Goal: Find specific page/section: Find specific page/section

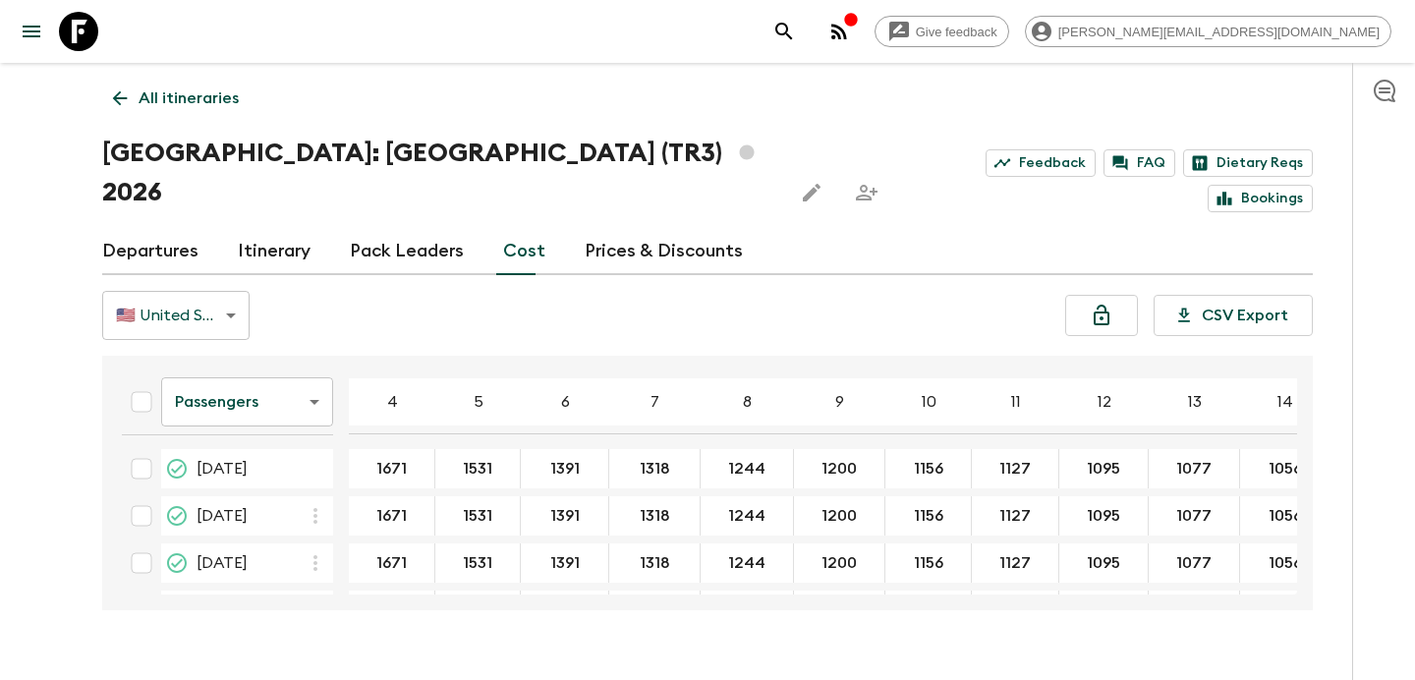
scroll to position [287, 0]
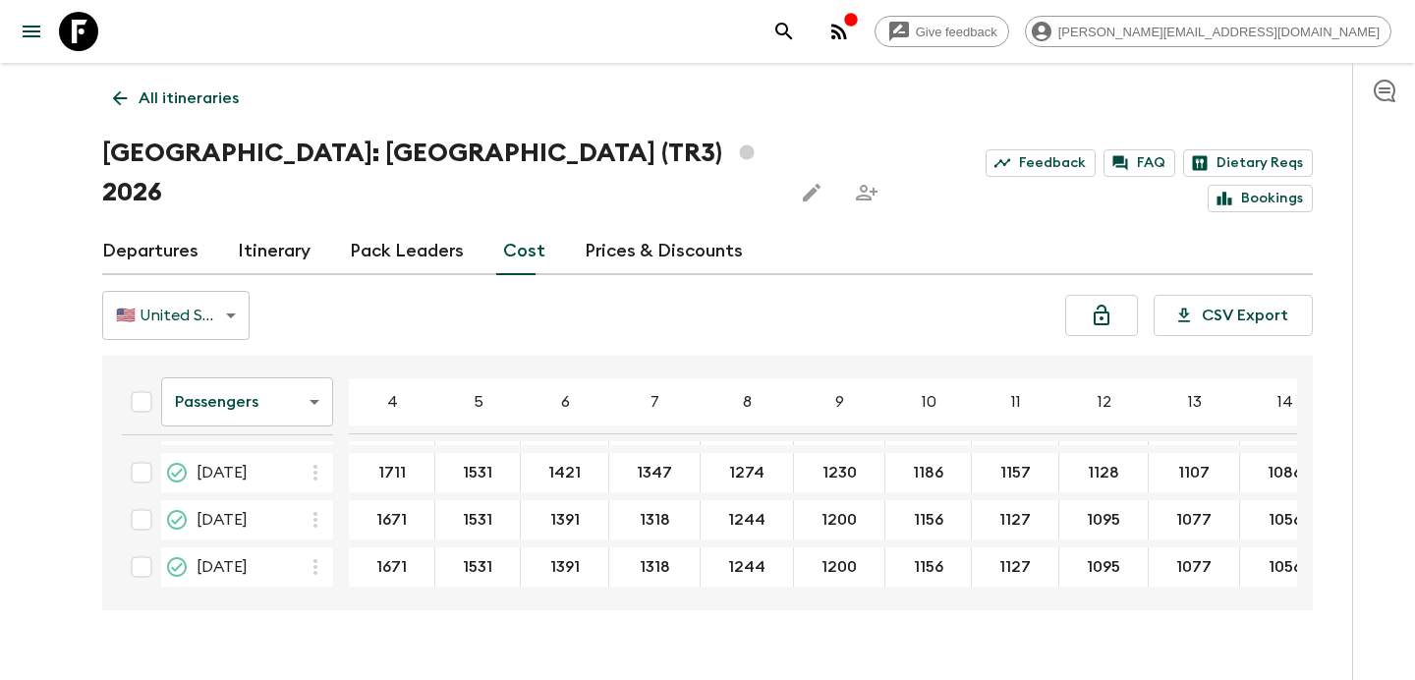
click at [847, 28] on icon "button" at bounding box center [839, 32] width 16 height 16
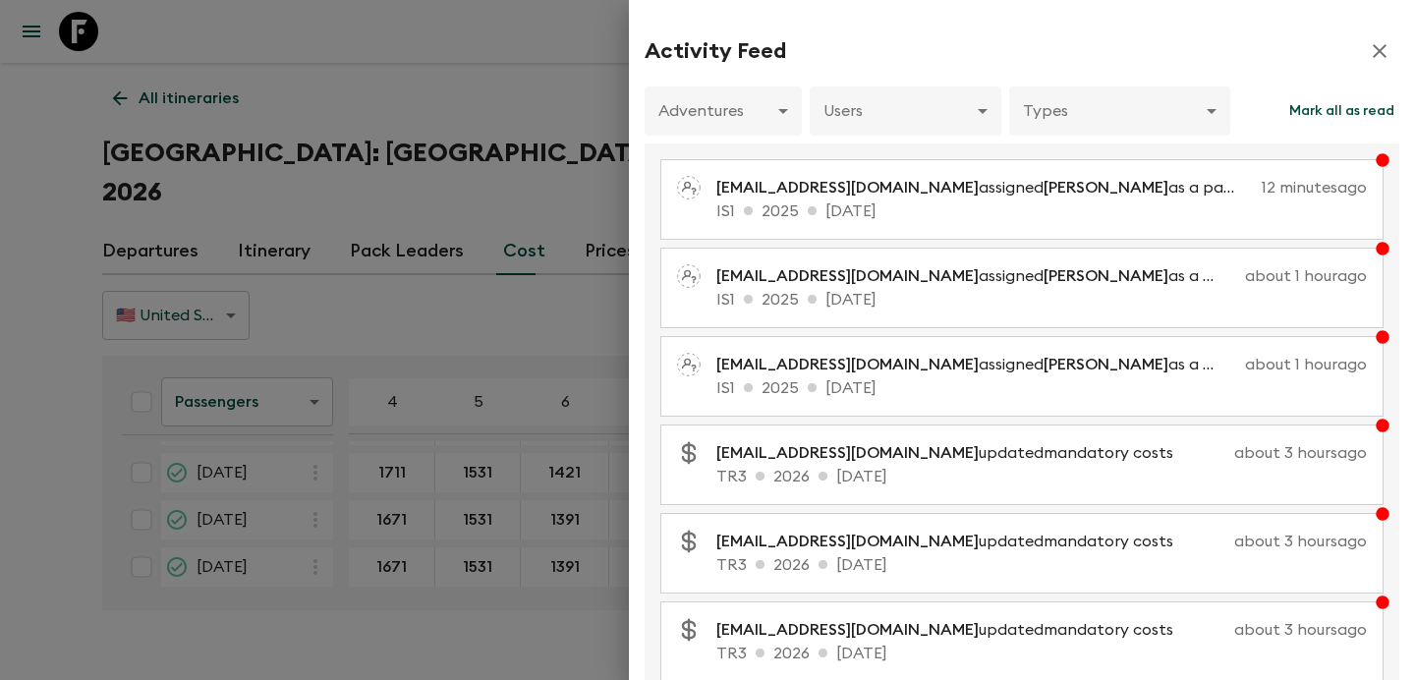
click at [574, 290] on div at bounding box center [707, 340] width 1415 height 680
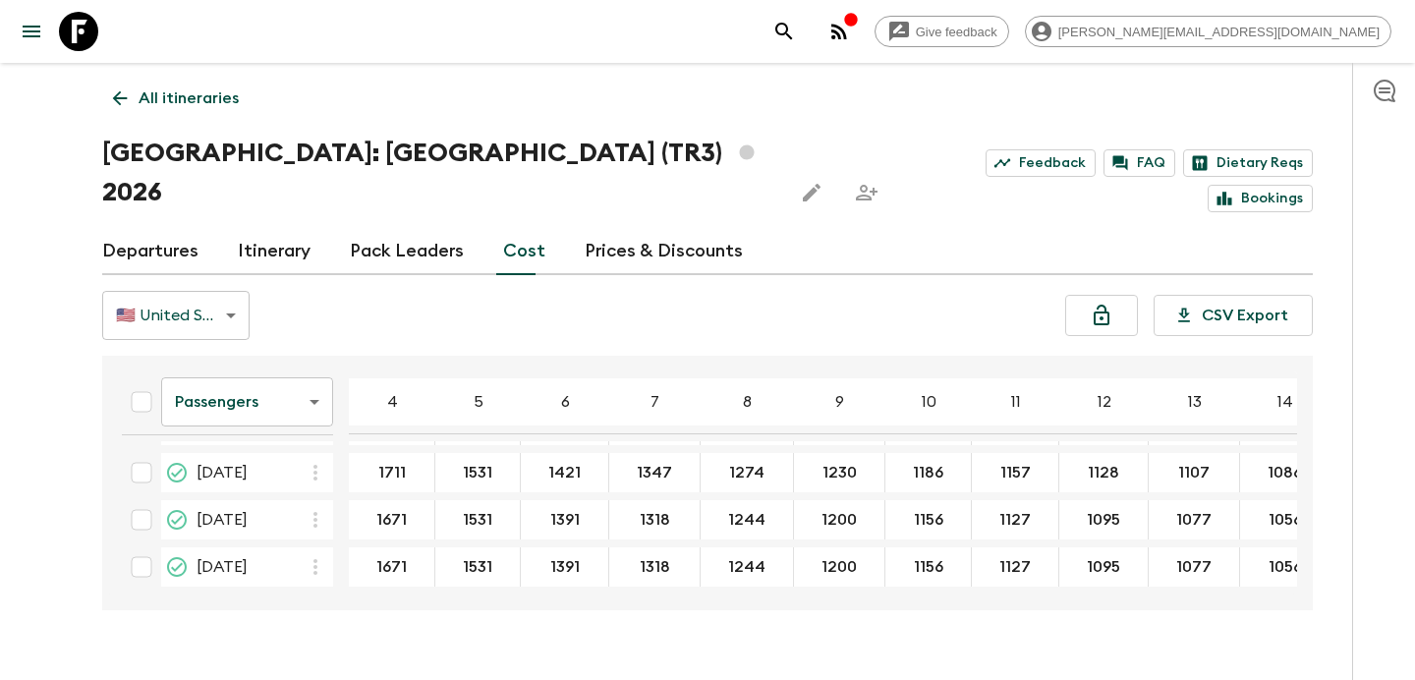
click at [851, 22] on icon "button" at bounding box center [839, 32] width 24 height 24
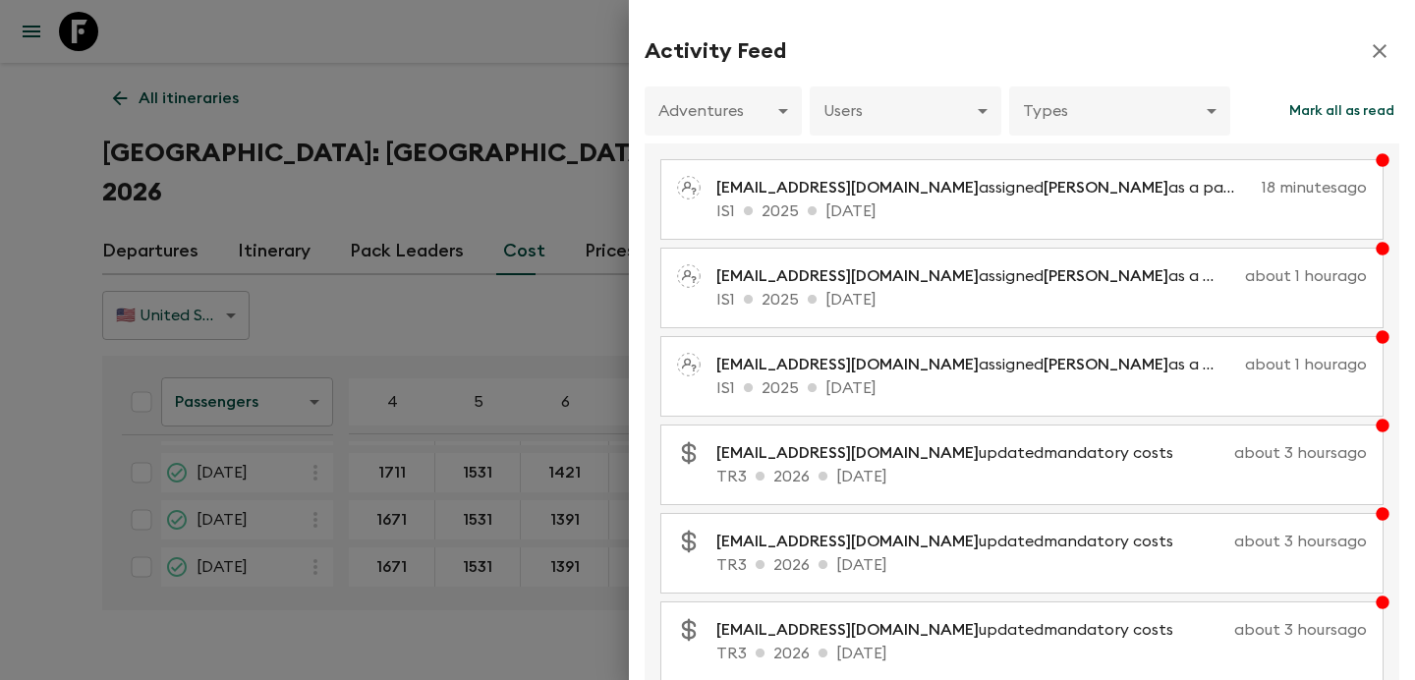
click at [468, 136] on div at bounding box center [707, 340] width 1415 height 680
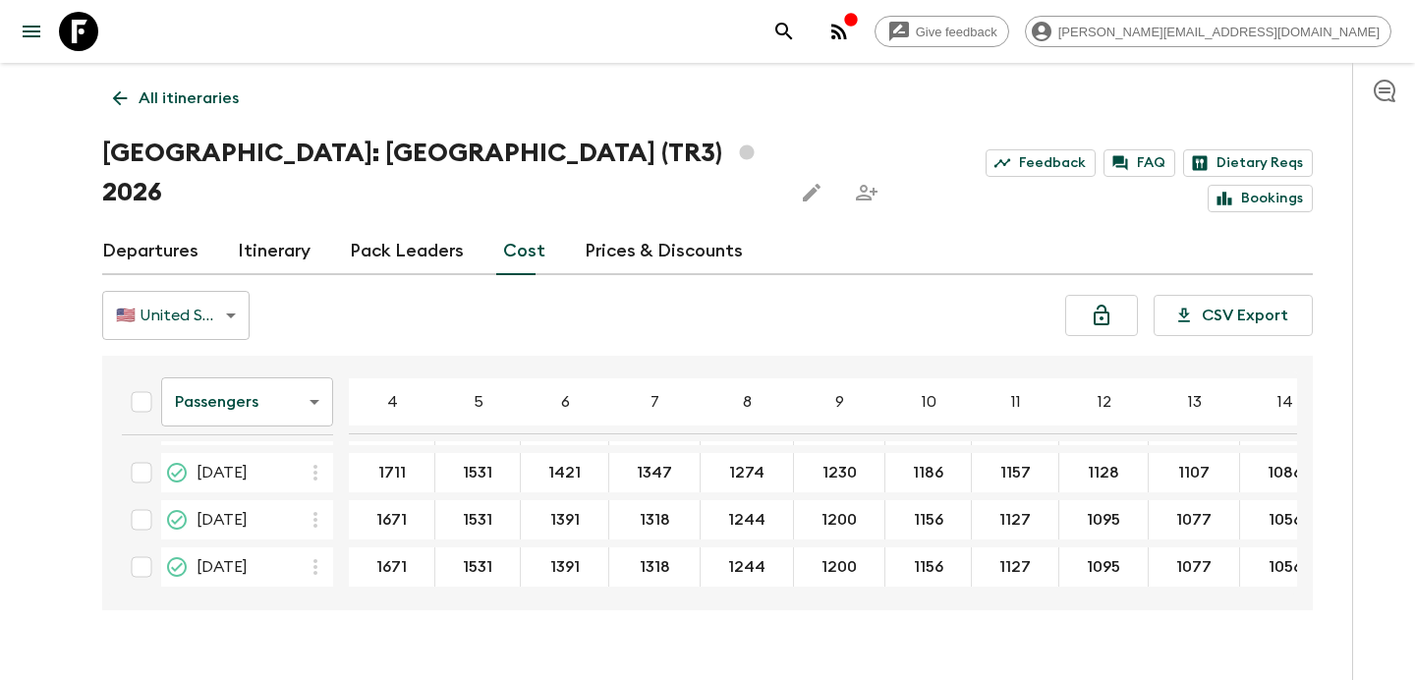
click at [851, 35] on icon "button" at bounding box center [839, 32] width 24 height 24
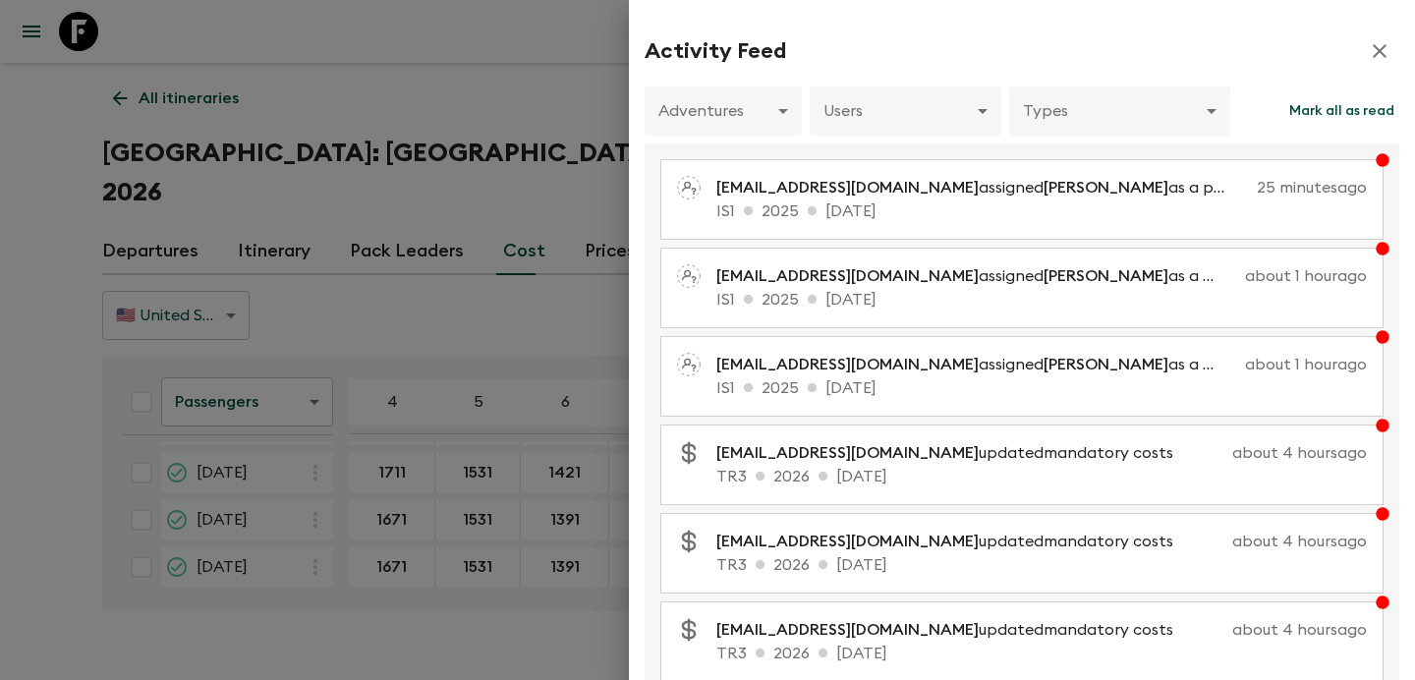
click at [406, 139] on div at bounding box center [707, 340] width 1415 height 680
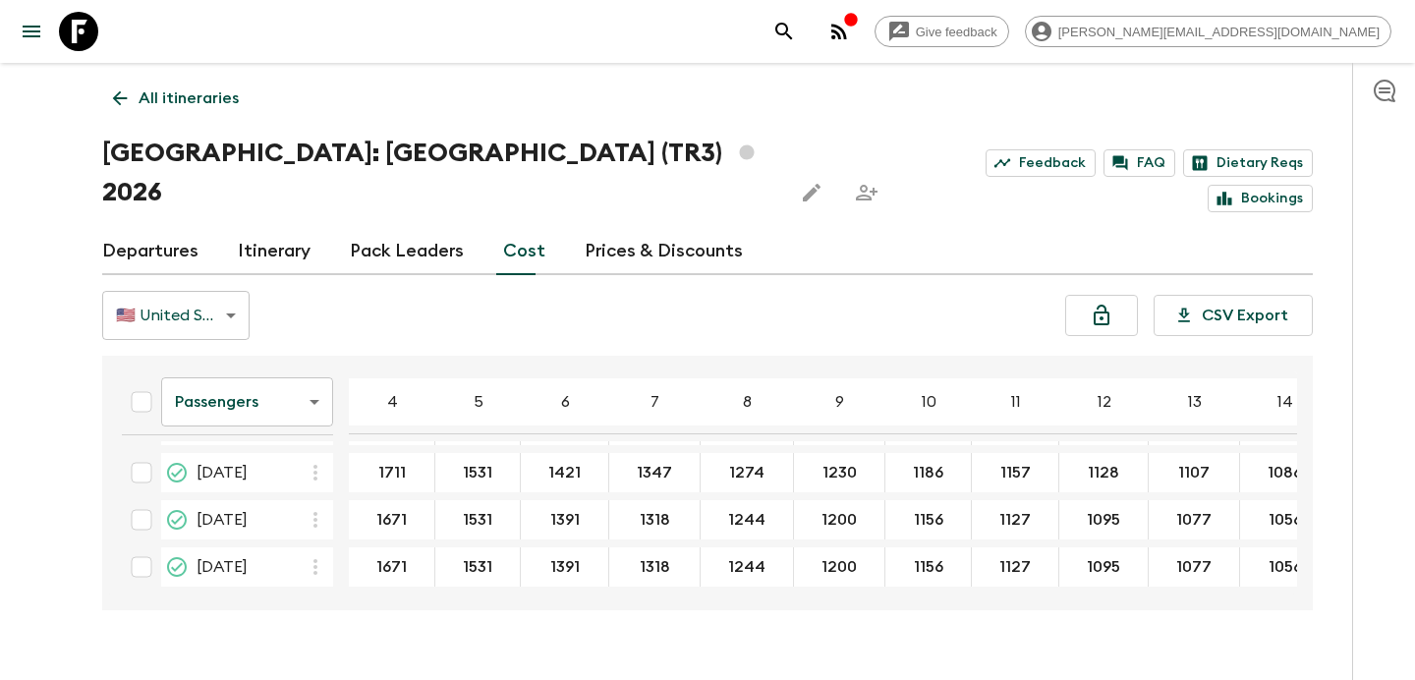
click at [210, 84] on link "All itineraries" at bounding box center [175, 98] width 147 height 39
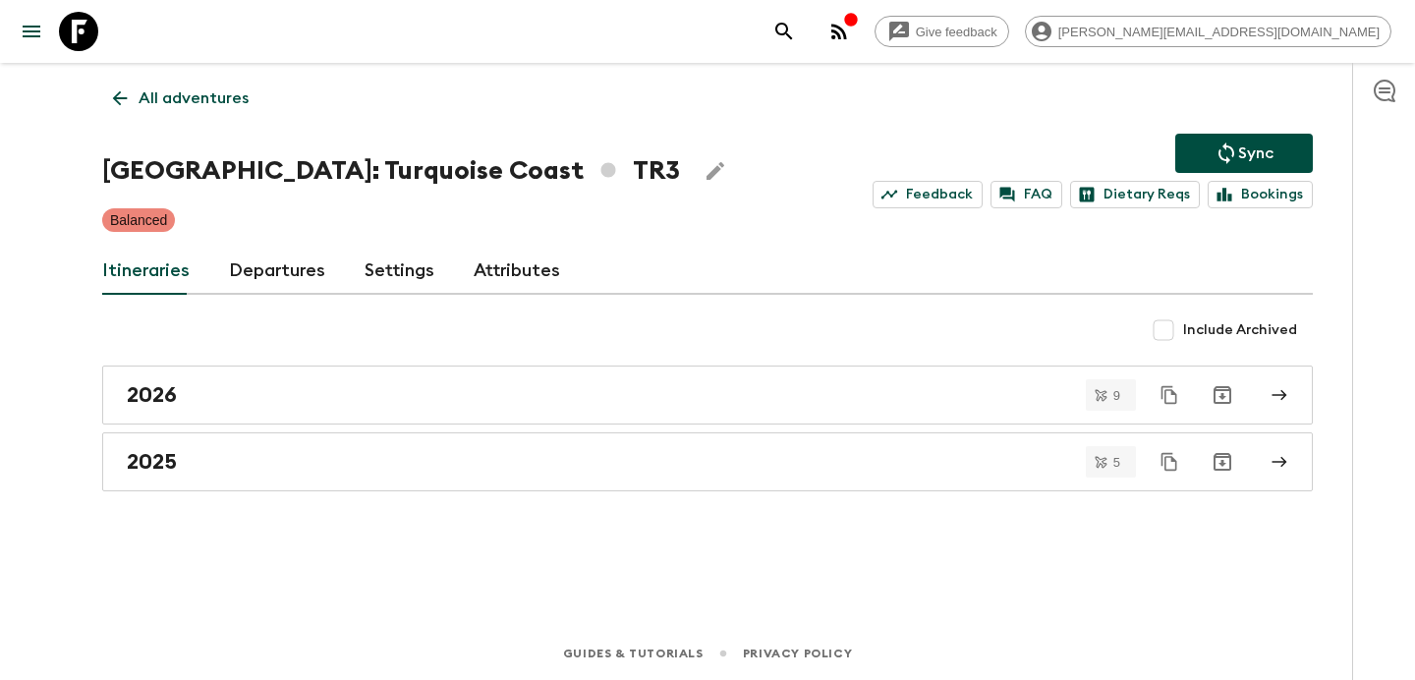
click at [210, 84] on link "All adventures" at bounding box center [180, 98] width 157 height 39
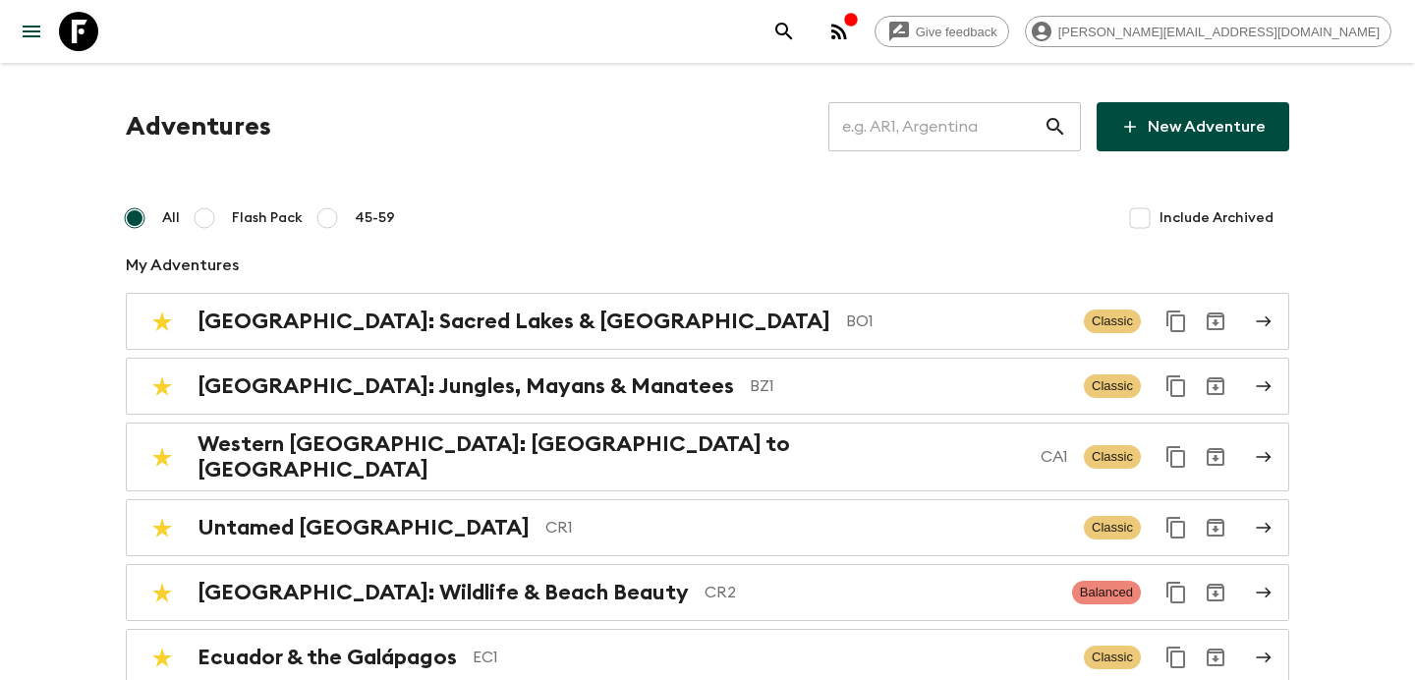
click at [847, 26] on icon "button" at bounding box center [839, 32] width 16 height 16
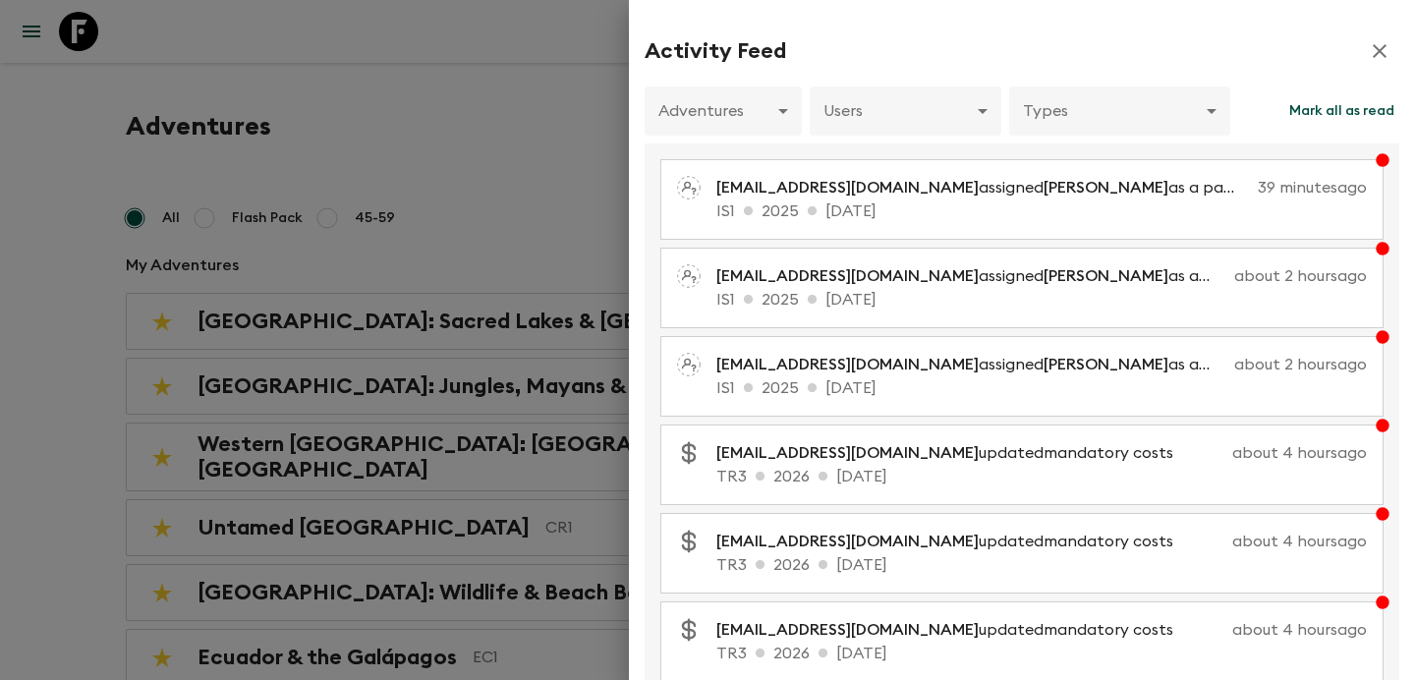
click at [508, 153] on div at bounding box center [707, 340] width 1415 height 680
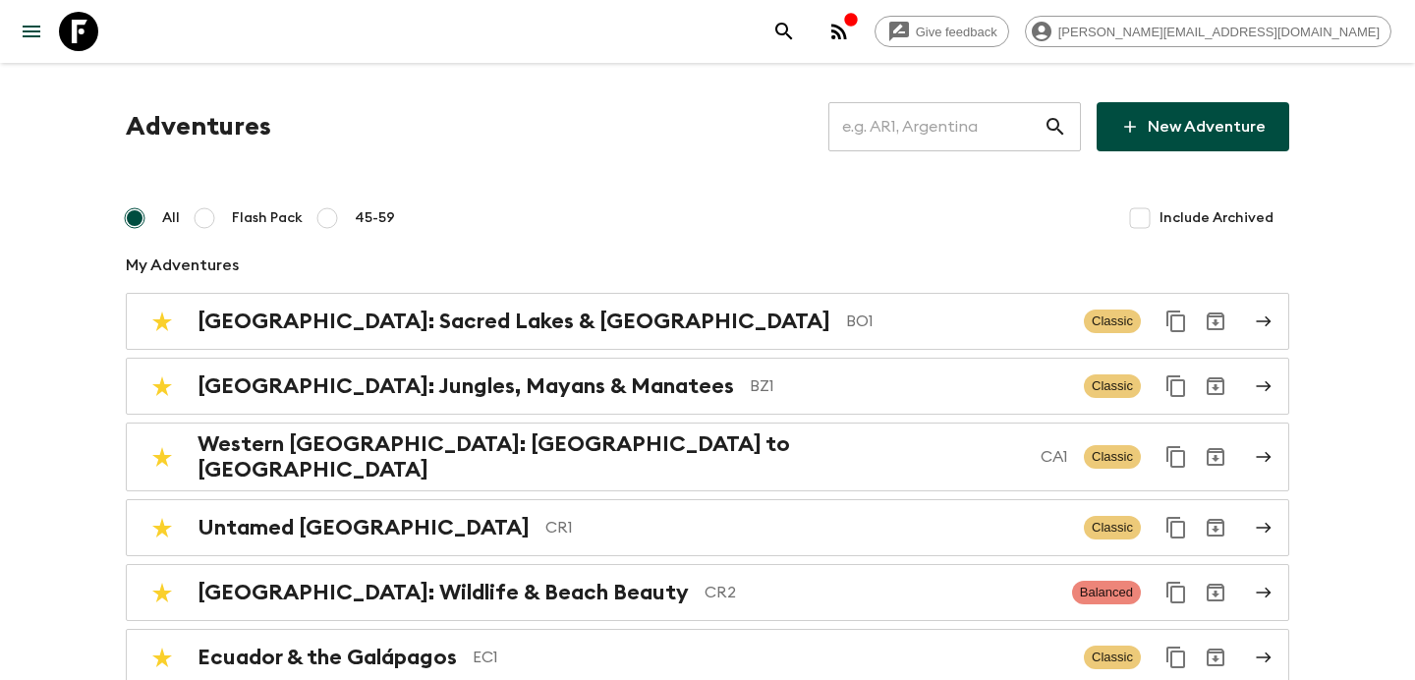
click at [851, 21] on icon "button" at bounding box center [839, 32] width 24 height 24
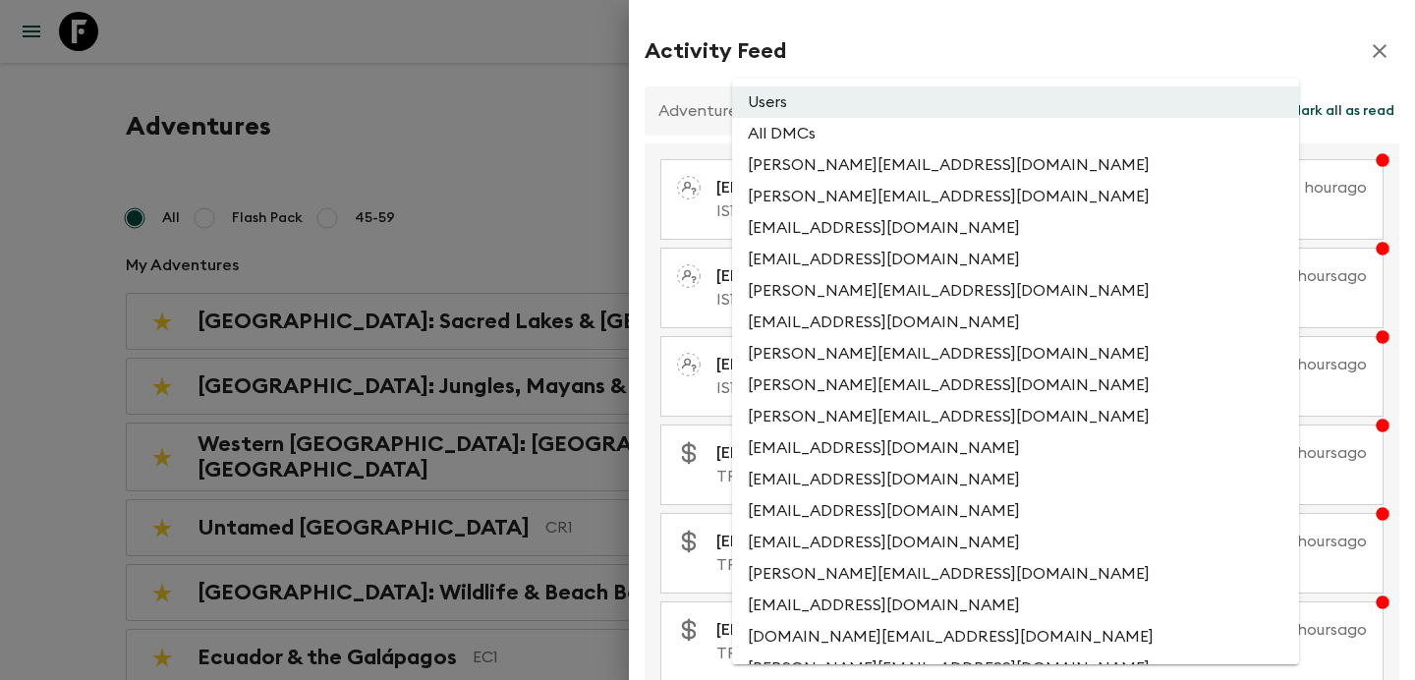
click at [879, 136] on li "All DMCs" at bounding box center [1015, 133] width 567 height 31
type input "EXTERNAL_ONLY"
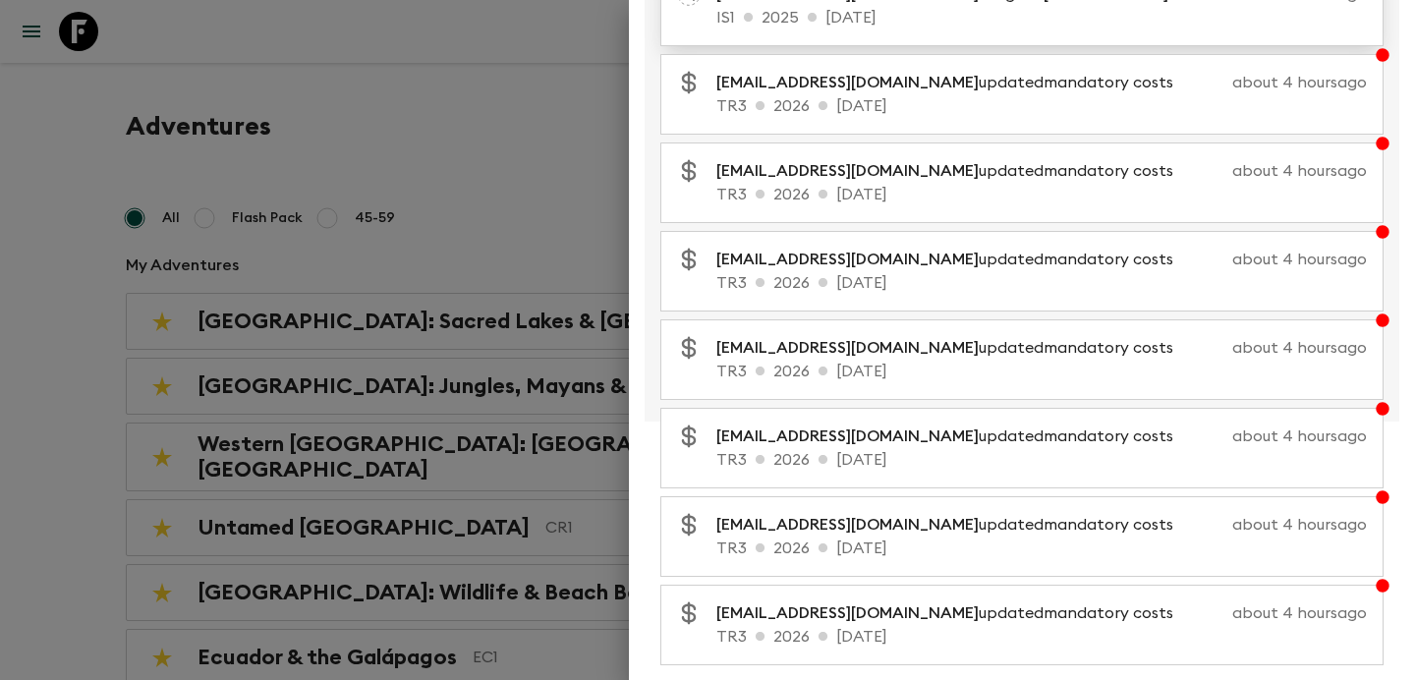
scroll to position [403, 0]
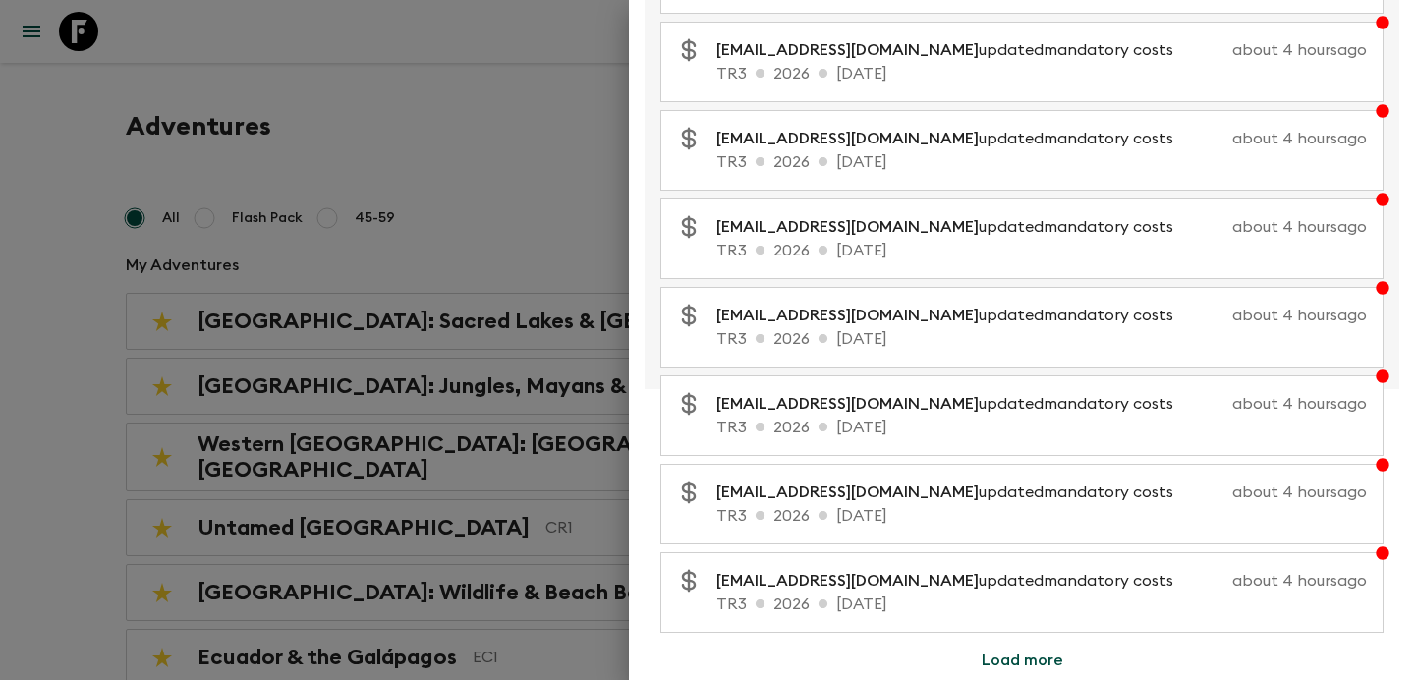
click at [516, 163] on div at bounding box center [707, 340] width 1415 height 680
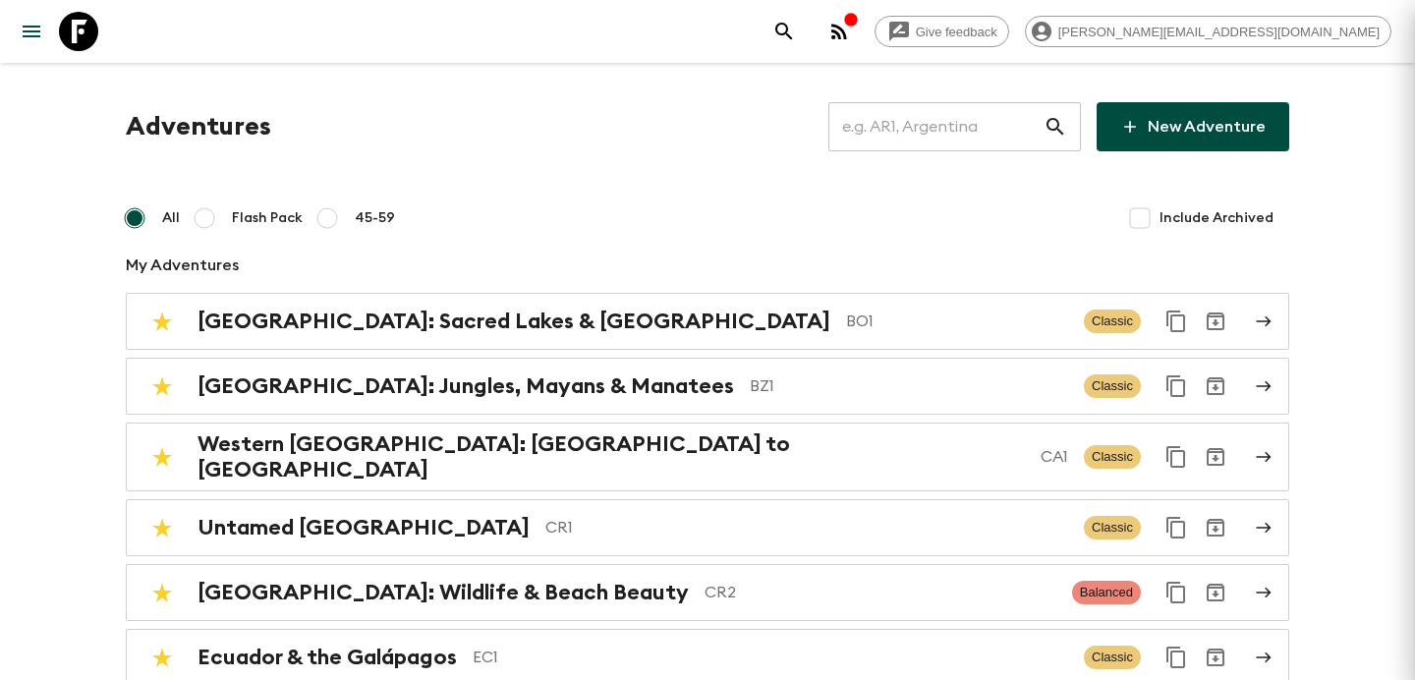
scroll to position [0, 0]
